Goal: Check status

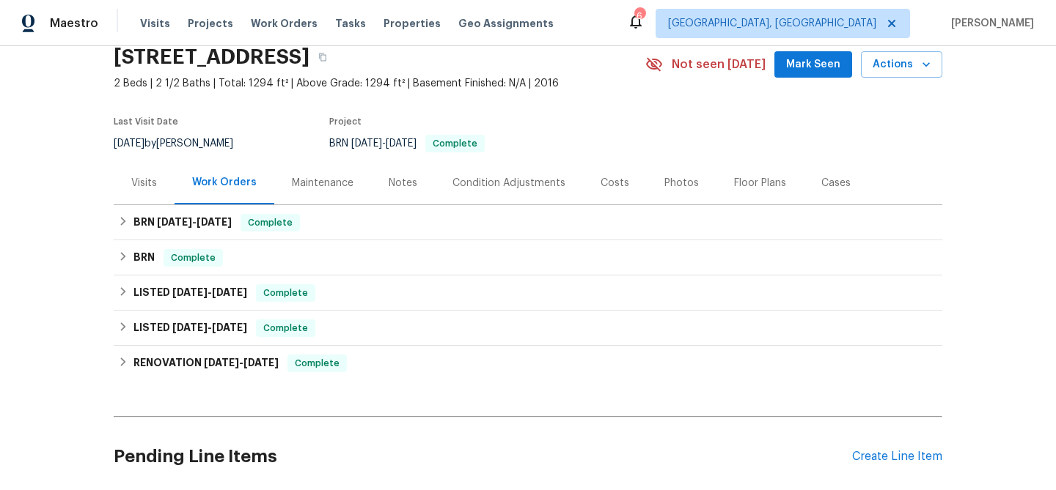
scroll to position [144, 0]
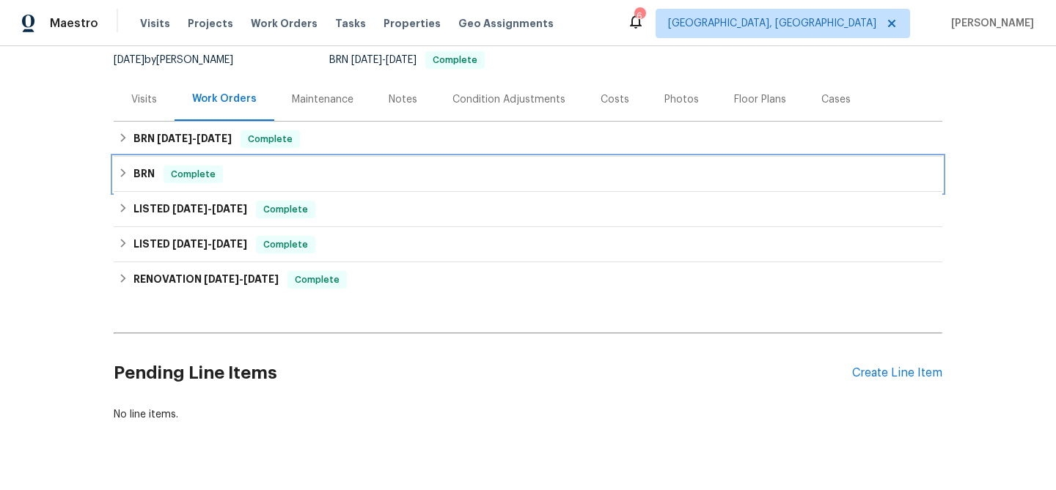
click at [122, 173] on icon at bounding box center [123, 173] width 10 height 10
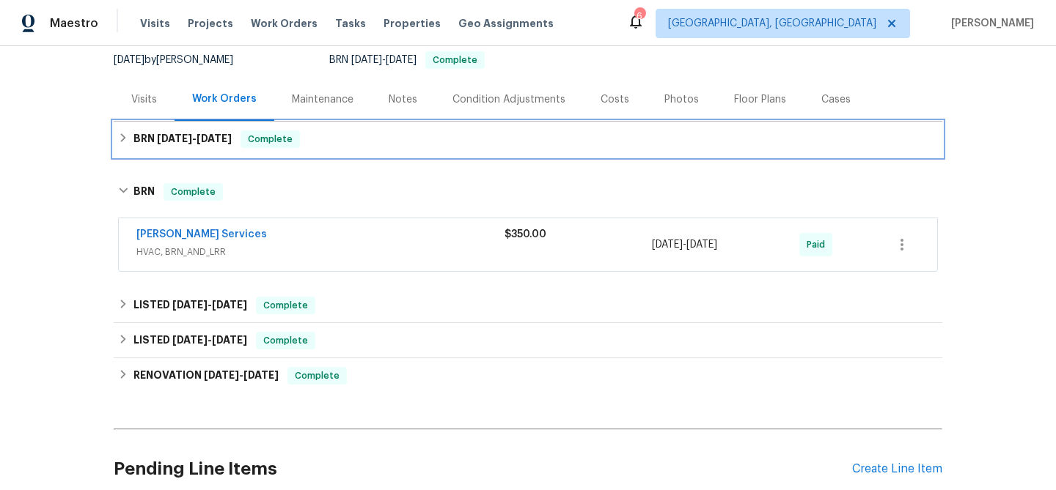
click at [134, 138] on h6 "BRN [DATE] - [DATE]" at bounding box center [182, 139] width 98 height 18
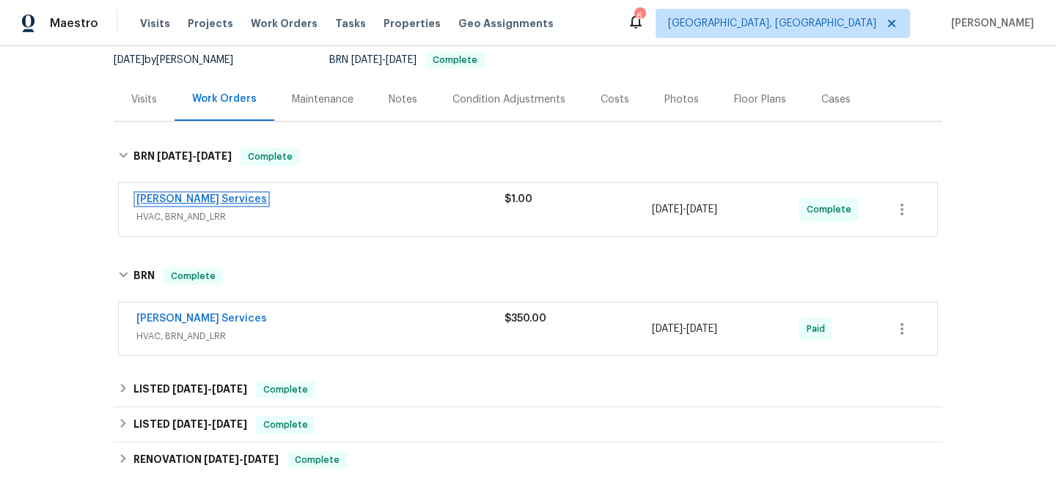
click at [205, 196] on link "[PERSON_NAME] Services" at bounding box center [201, 199] width 130 height 10
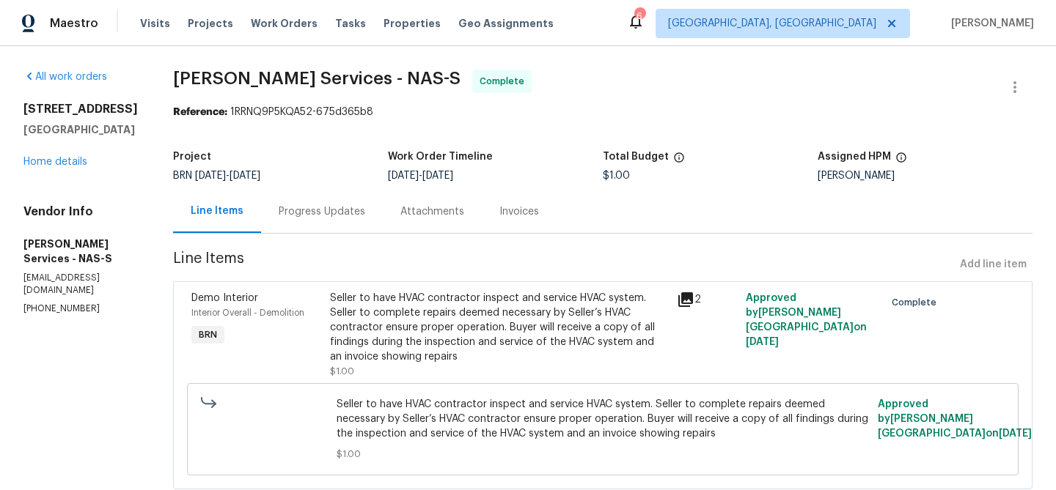
click at [251, 218] on div "Line Items" at bounding box center [217, 211] width 88 height 43
click at [279, 219] on div "Progress Updates" at bounding box center [322, 211] width 122 height 43
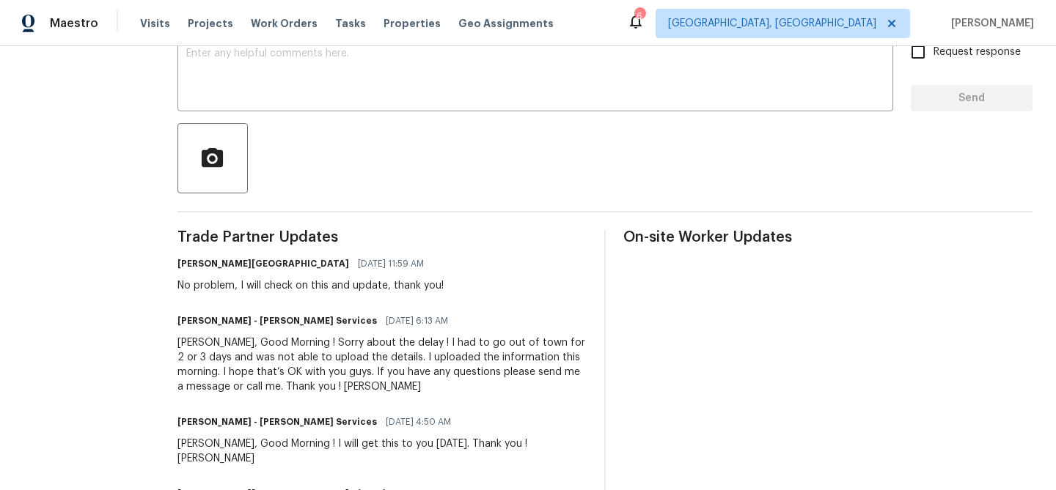
scroll to position [345, 0]
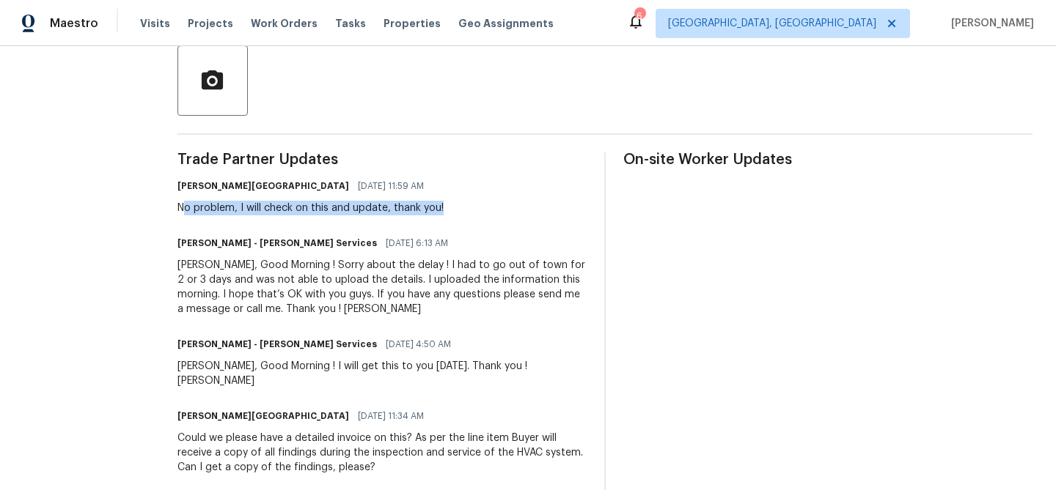
drag, startPoint x: 190, startPoint y: 208, endPoint x: 534, endPoint y: 207, distance: 343.8
click at [534, 207] on div "[PERSON_NAME] [GEOGRAPHIC_DATA] [DATE] 11:59 AM No problem, I will check on thi…" at bounding box center [381, 196] width 409 height 40
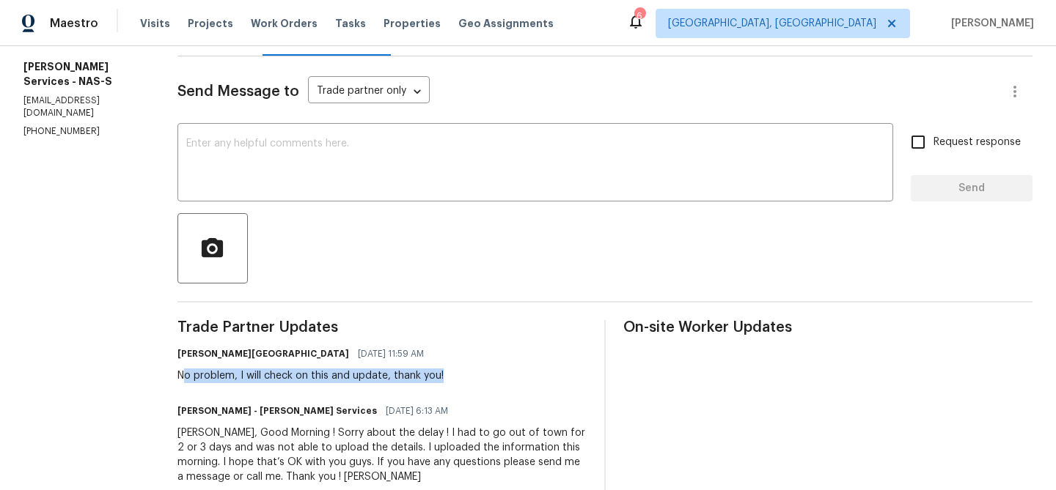
scroll to position [90, 0]
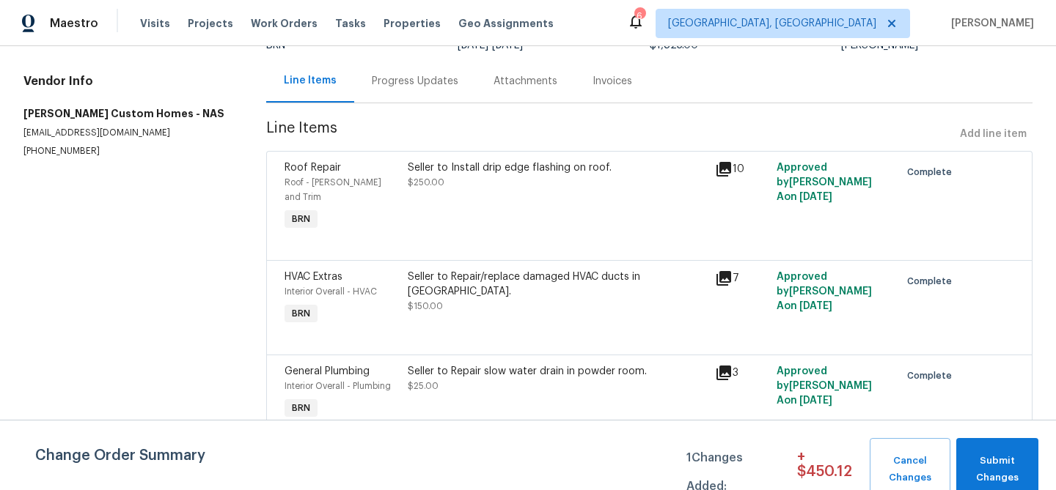
scroll to position [28, 0]
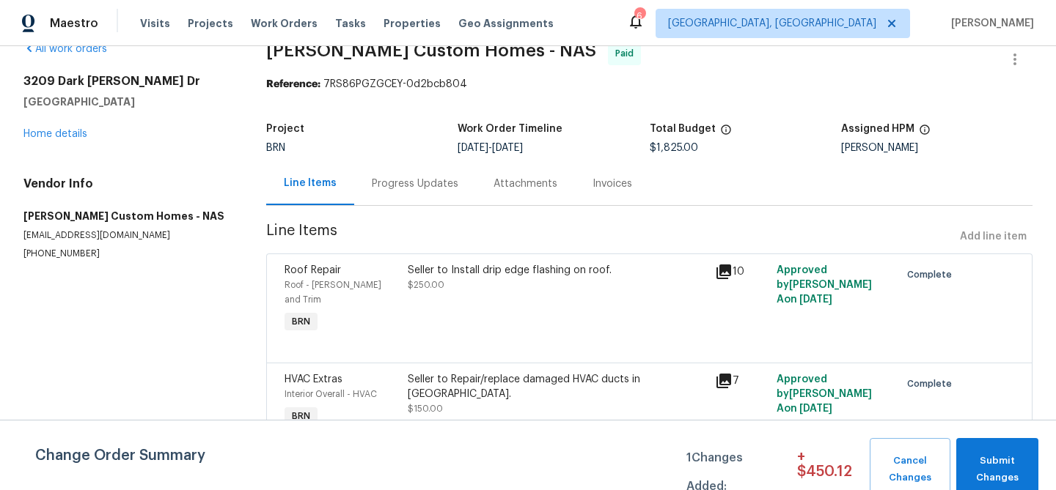
click at [405, 198] on div "Progress Updates" at bounding box center [415, 183] width 122 height 43
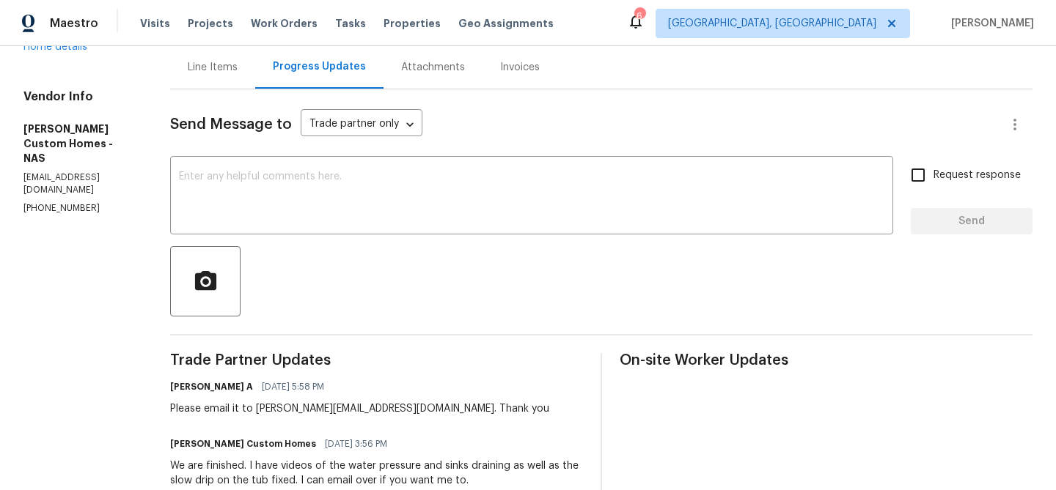
scroll to position [259, 0]
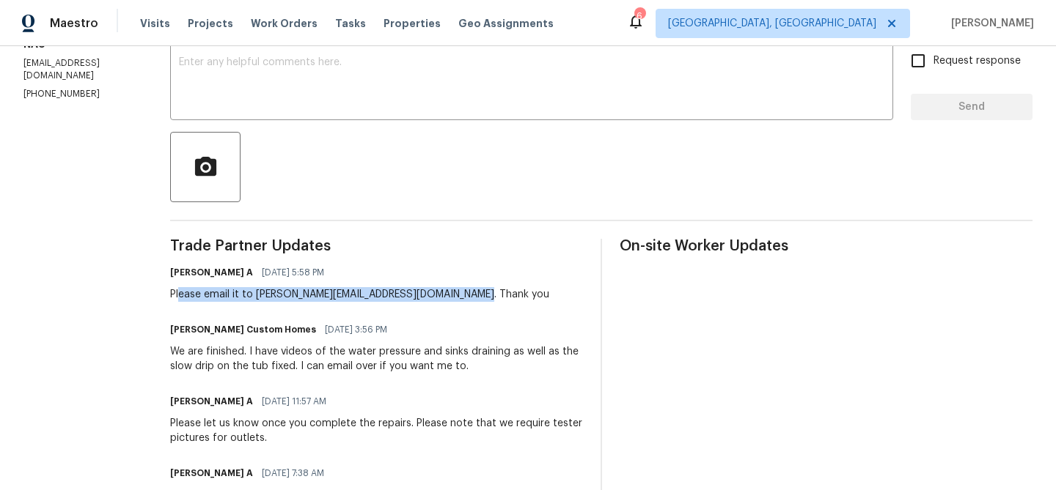
drag, startPoint x: 205, startPoint y: 293, endPoint x: 551, endPoint y: 289, distance: 345.3
click at [551, 289] on div "Akshay Ajaya Kumar A 06/03/2025 5:58 PM Please email it to akshay.ajayakumar@op…" at bounding box center [376, 282] width 413 height 40
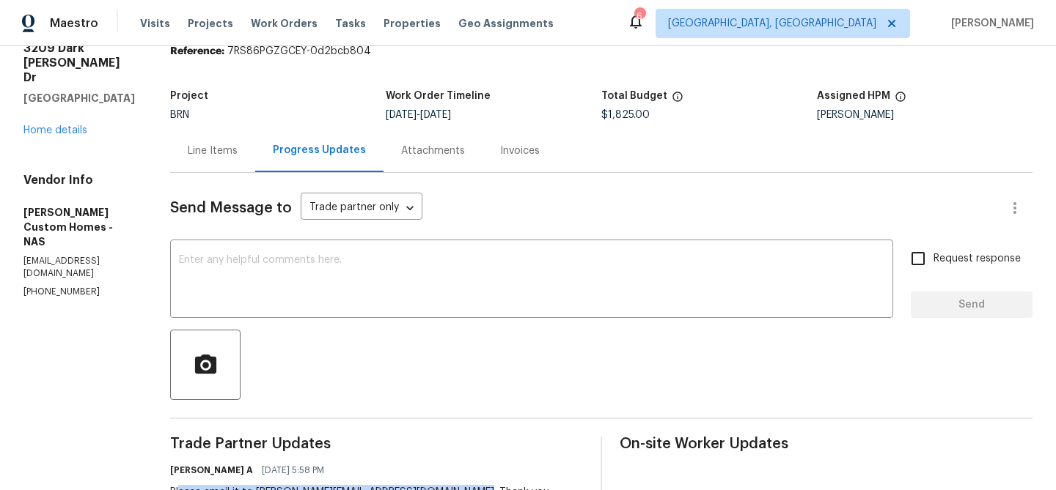
scroll to position [0, 0]
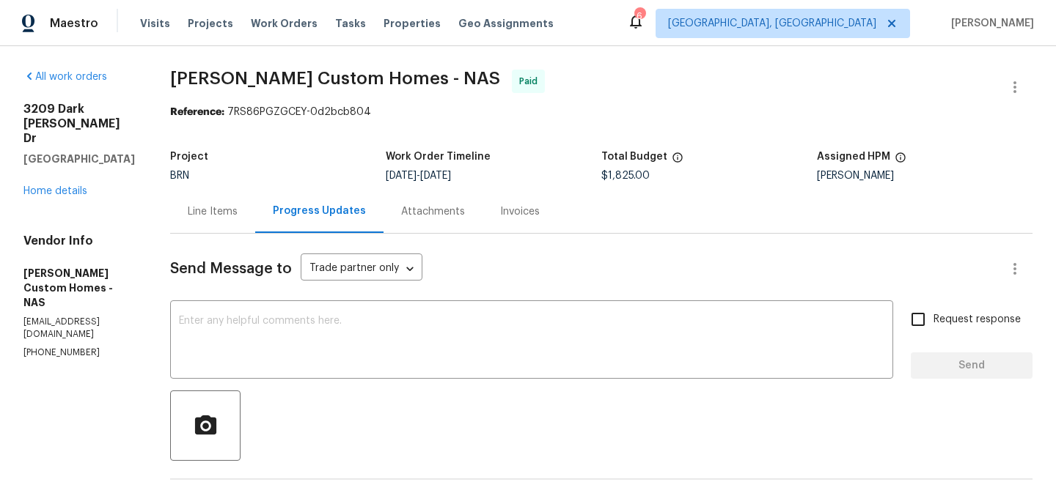
drag, startPoint x: 616, startPoint y: 174, endPoint x: 698, endPoint y: 180, distance: 81.6
click at [660, 174] on div "$1,825.00" at bounding box center [709, 176] width 216 height 10
click at [238, 215] on div "Line Items" at bounding box center [213, 212] width 50 height 15
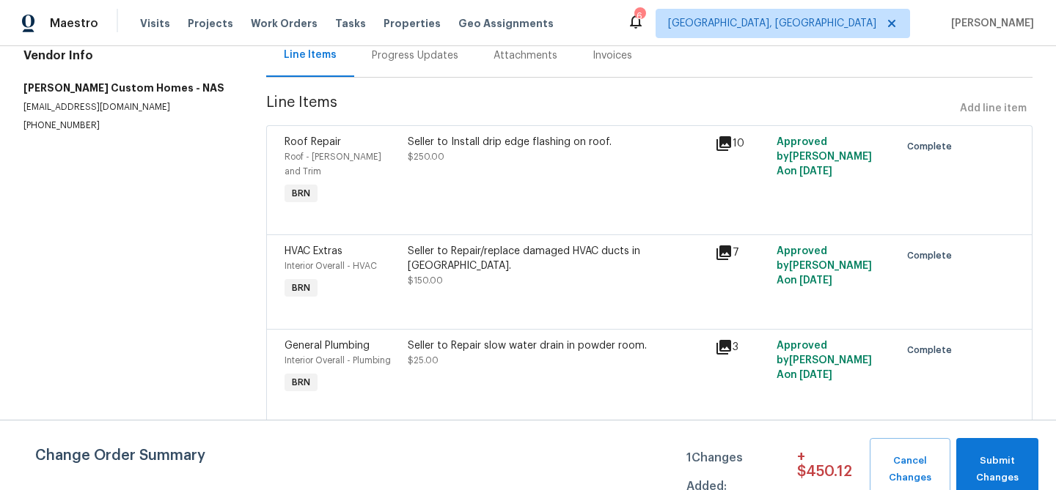
scroll to position [210, 0]
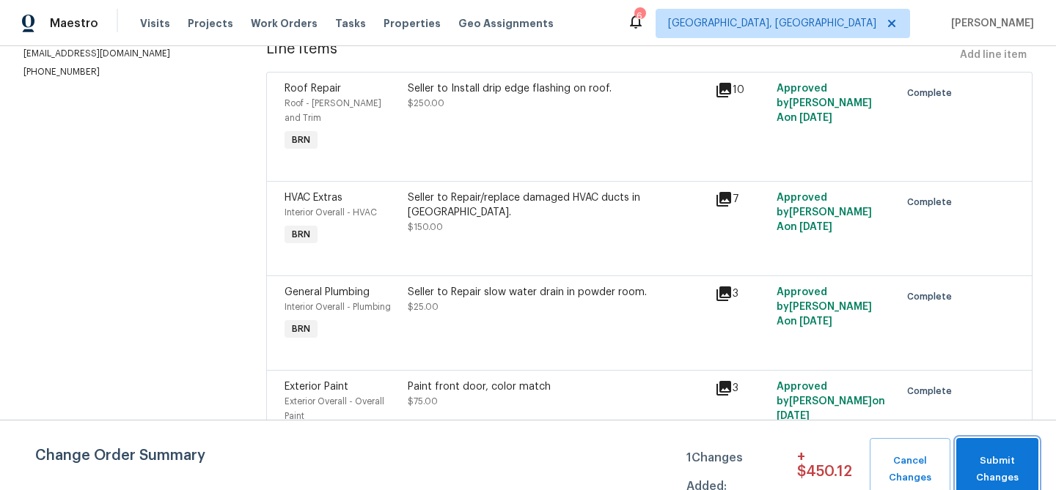
click at [993, 483] on span "Submit Changes" at bounding box center [996, 470] width 67 height 34
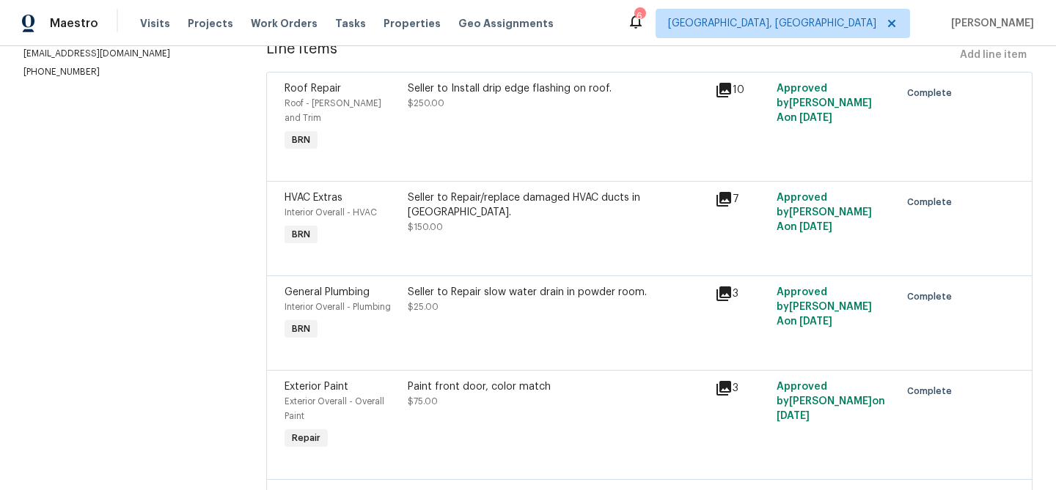
scroll to position [0, 0]
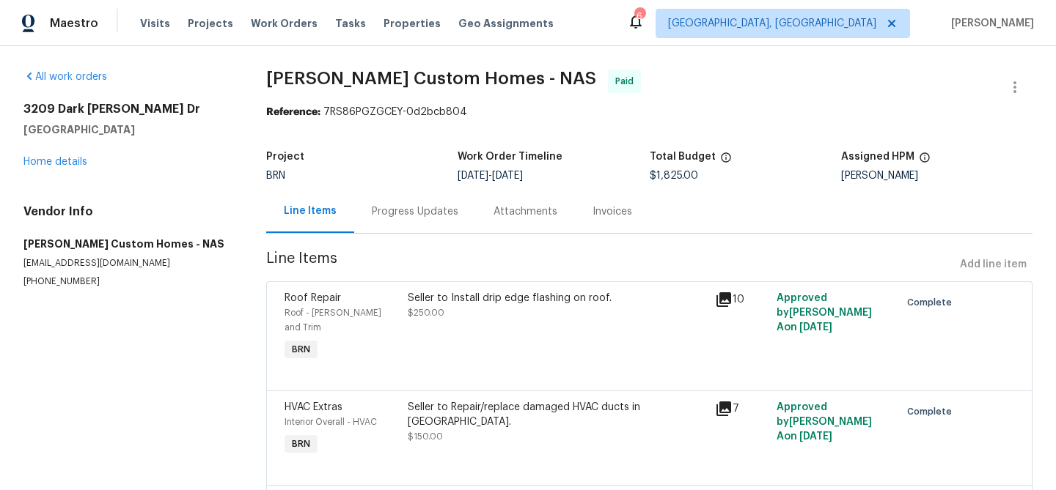
click at [395, 213] on div "Progress Updates" at bounding box center [415, 212] width 86 height 15
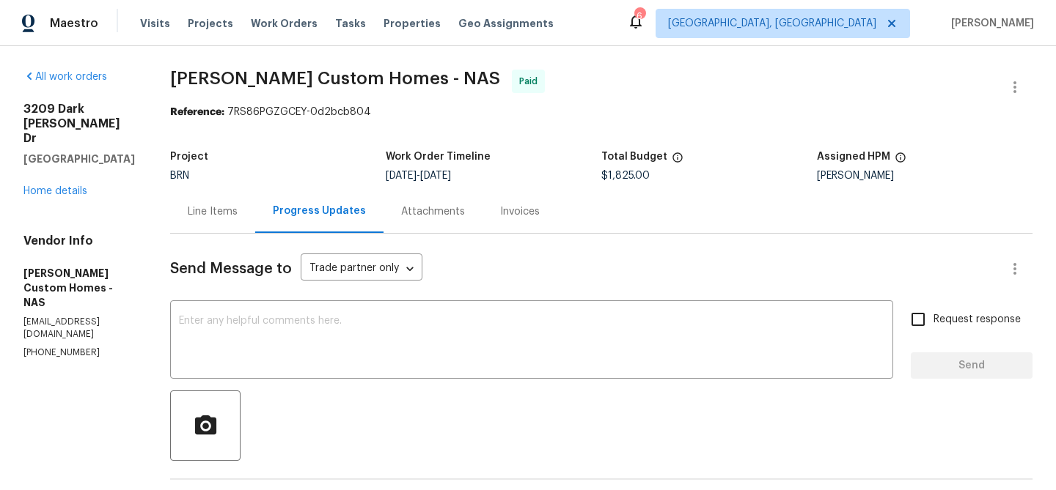
click at [218, 229] on div "Line Items" at bounding box center [212, 211] width 85 height 43
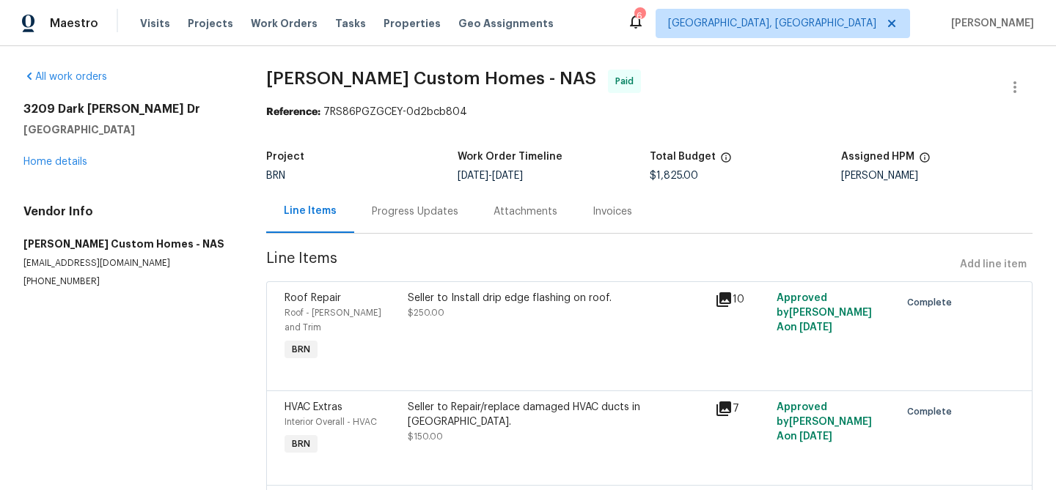
click at [408, 216] on div "Progress Updates" at bounding box center [415, 212] width 86 height 15
